Goal: Transaction & Acquisition: Download file/media

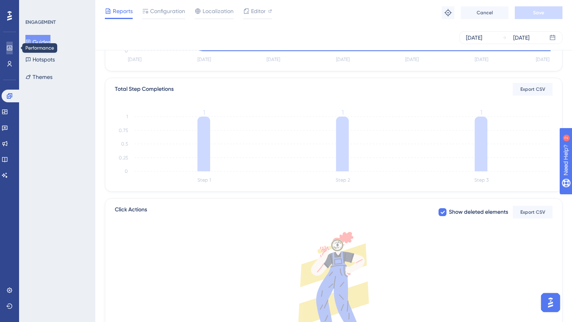
click at [6, 51] on icon at bounding box center [9, 48] width 6 height 6
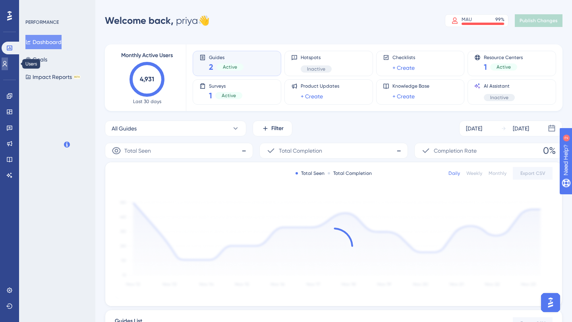
click at [6, 66] on icon at bounding box center [5, 64] width 6 height 6
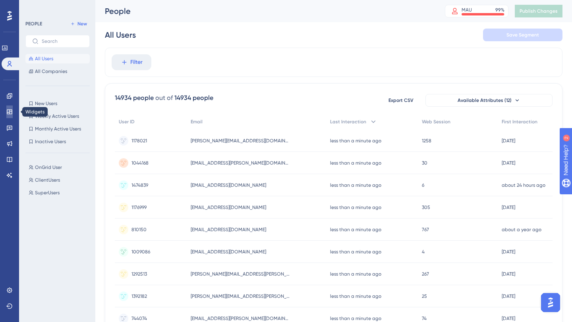
click at [7, 111] on icon at bounding box center [9, 112] width 5 height 5
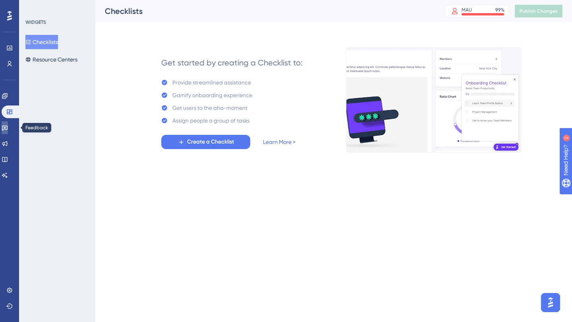
click at [7, 129] on icon at bounding box center [5, 128] width 6 height 5
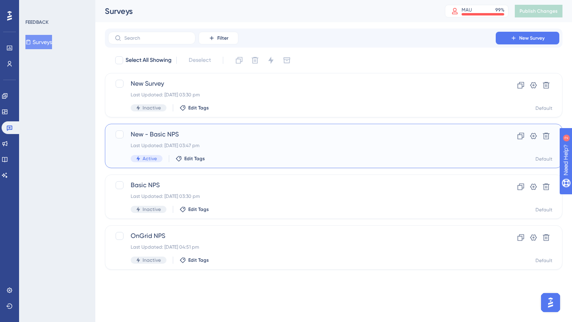
click at [309, 148] on div "Last Updated: [DATE] 03:47 pm" at bounding box center [302, 146] width 342 height 6
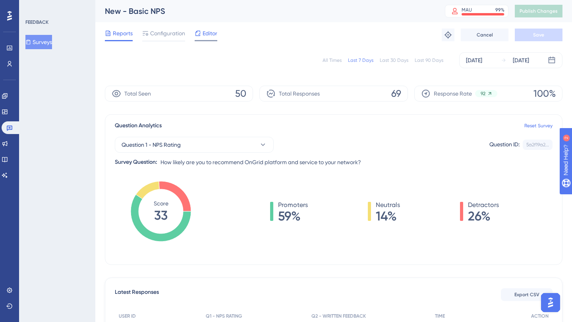
click at [197, 33] on icon at bounding box center [198, 33] width 6 height 6
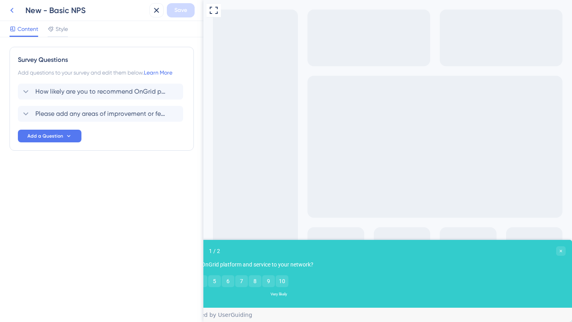
click at [6, 6] on button at bounding box center [12, 10] width 14 height 14
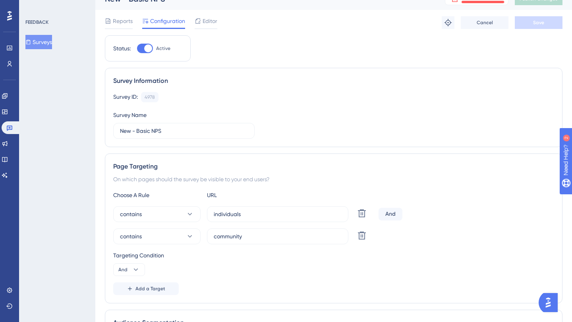
scroll to position [13, 0]
click at [115, 17] on span "Reports" at bounding box center [123, 20] width 20 height 10
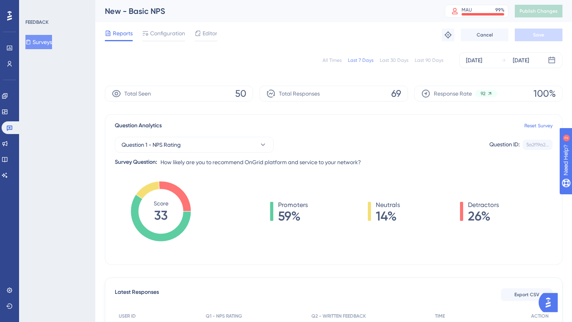
click at [336, 62] on div "All Times" at bounding box center [331, 60] width 19 height 6
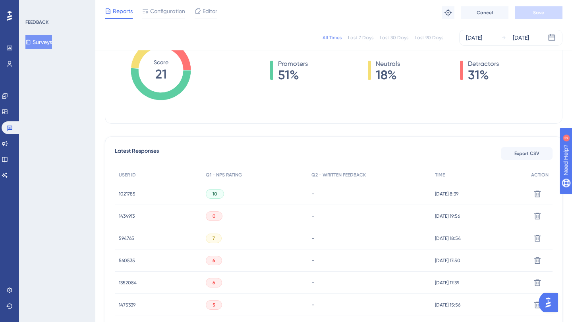
scroll to position [136, 0]
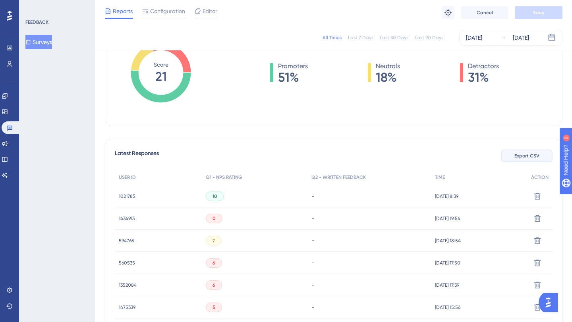
click at [522, 153] on span "Export CSV" at bounding box center [526, 156] width 25 height 6
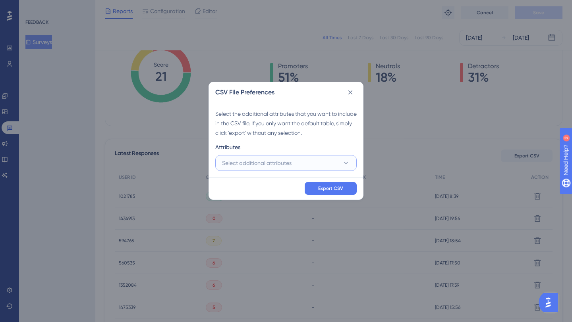
click at [285, 169] on button "Select additional attributes" at bounding box center [285, 163] width 141 height 16
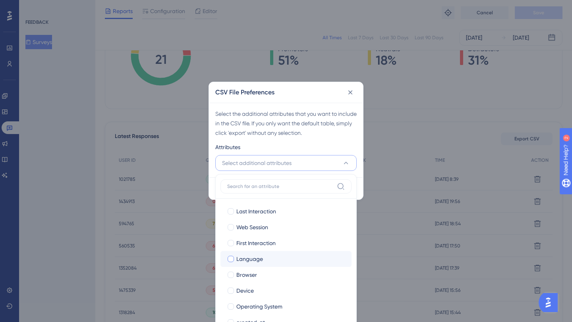
scroll to position [54, 0]
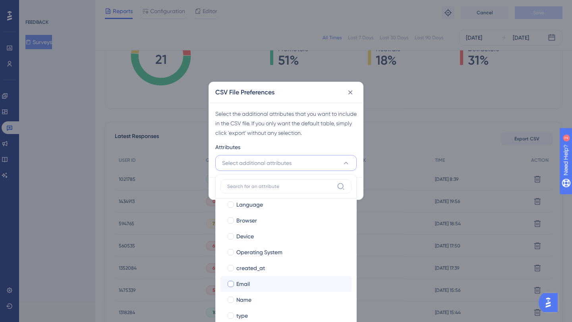
click at [241, 287] on span "Email" at bounding box center [242, 284] width 13 height 10
checkbox input "true"
click at [239, 299] on span "Name" at bounding box center [243, 300] width 15 height 10
checkbox input "true"
click at [311, 146] on div "Attributes" at bounding box center [285, 149] width 141 height 13
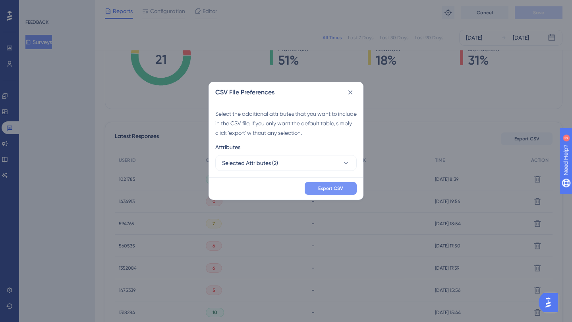
click at [332, 189] on span "Export CSV" at bounding box center [330, 188] width 25 height 6
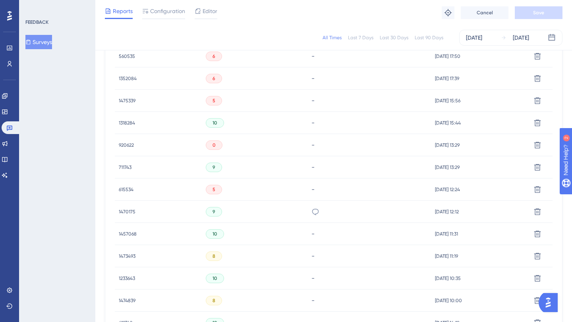
scroll to position [346, 0]
